Goal: Transaction & Acquisition: Download file/media

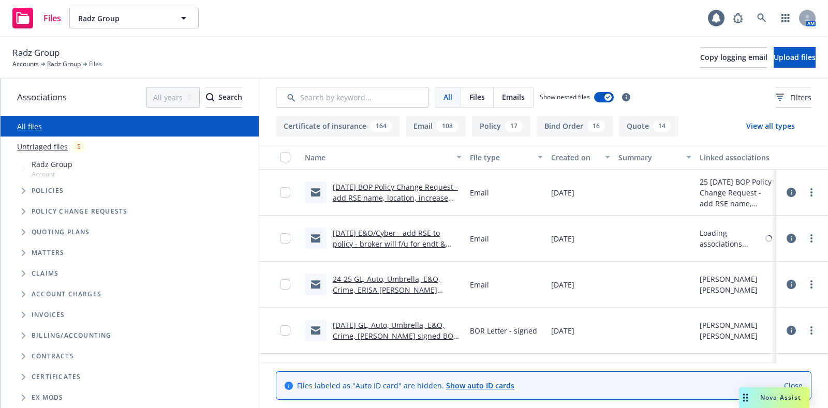
scroll to position [62, 0]
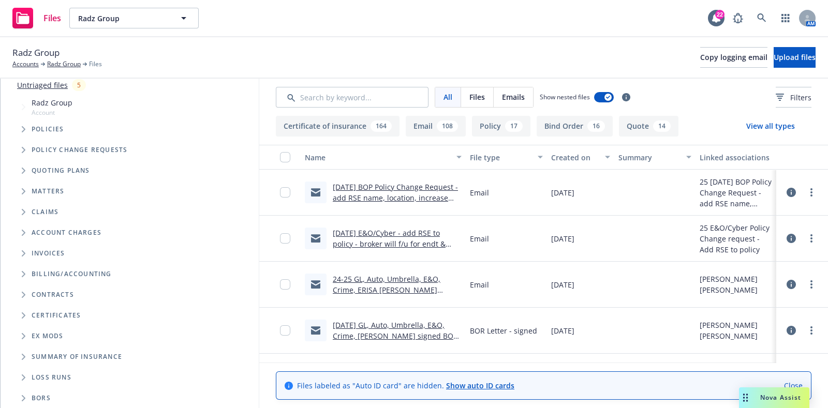
click at [23, 401] on icon "Folder Tree Example" at bounding box center [24, 398] width 4 height 6
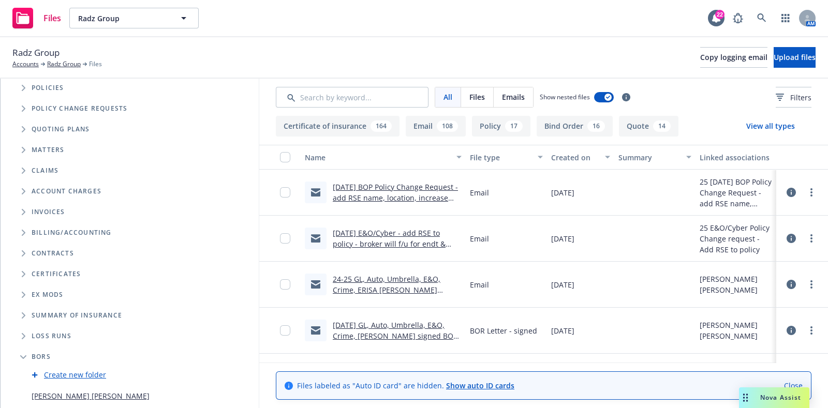
click at [72, 392] on link "Runyon Saltzman" at bounding box center [91, 396] width 118 height 11
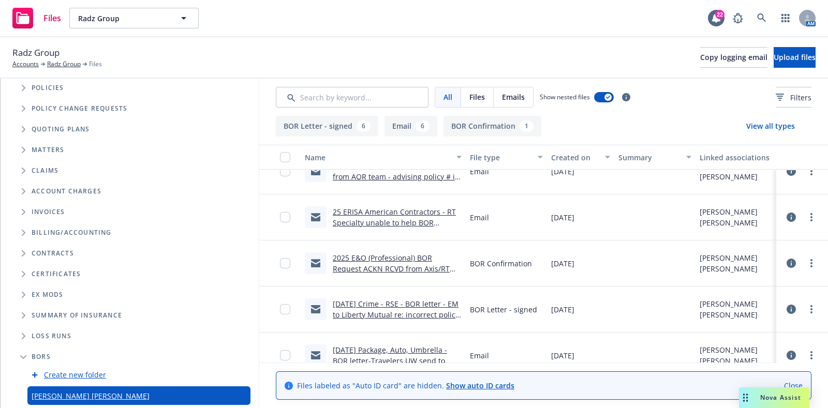
scroll to position [208, 0]
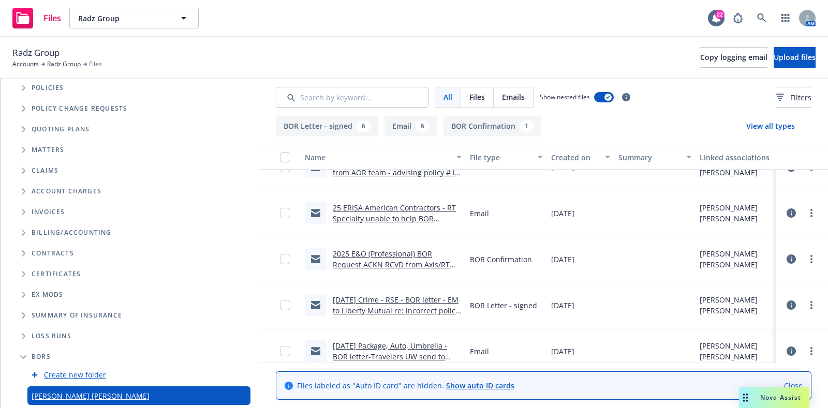
click at [390, 262] on link "2025 E&O (Professional) BOR Request ACKN RCVD from Axis/RT Specialty.msg" at bounding box center [391, 265] width 117 height 32
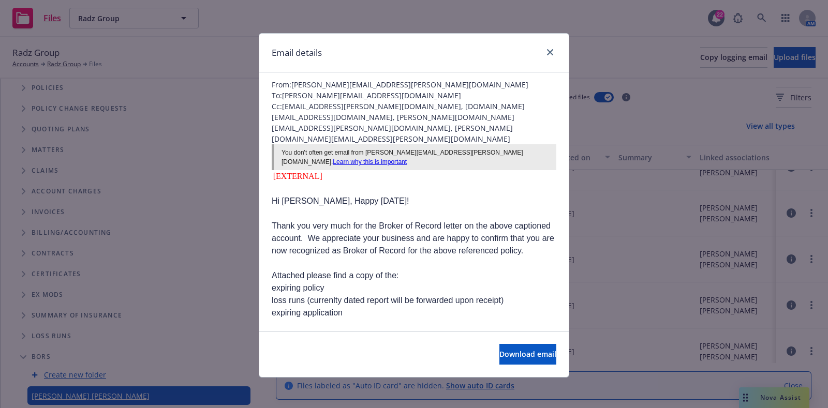
scroll to position [32, 0]
click at [499, 353] on span "Download email" at bounding box center [527, 354] width 57 height 10
